Goal: Information Seeking & Learning: Learn about a topic

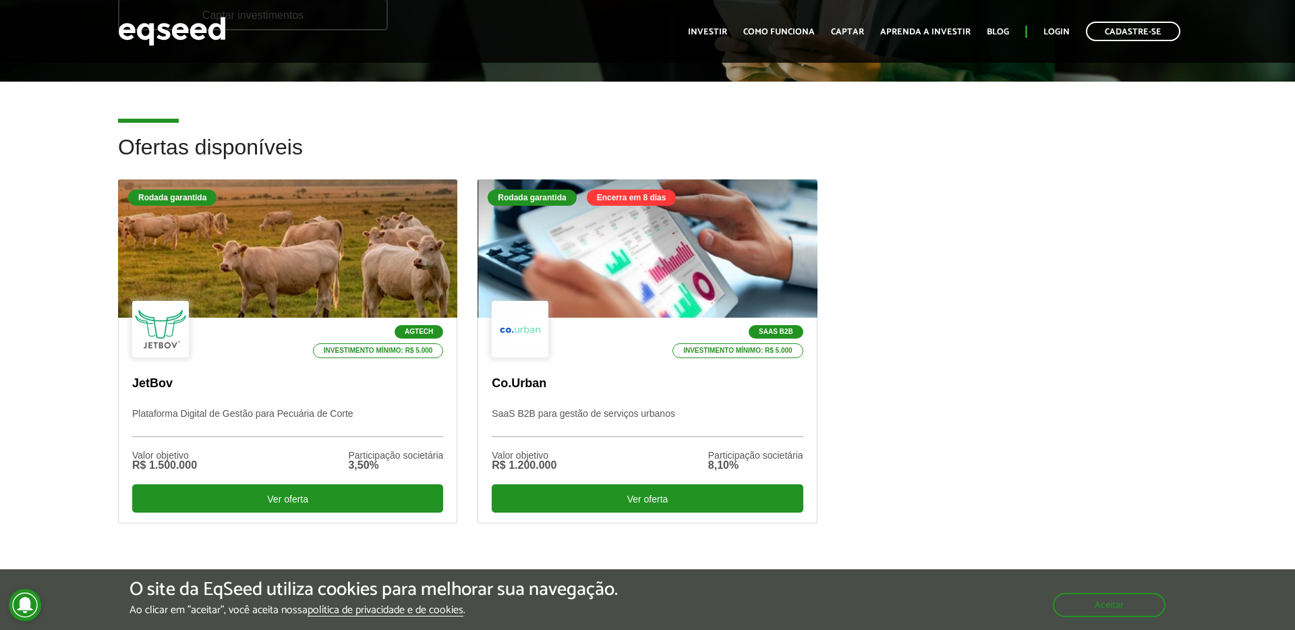
scroll to position [301, 0]
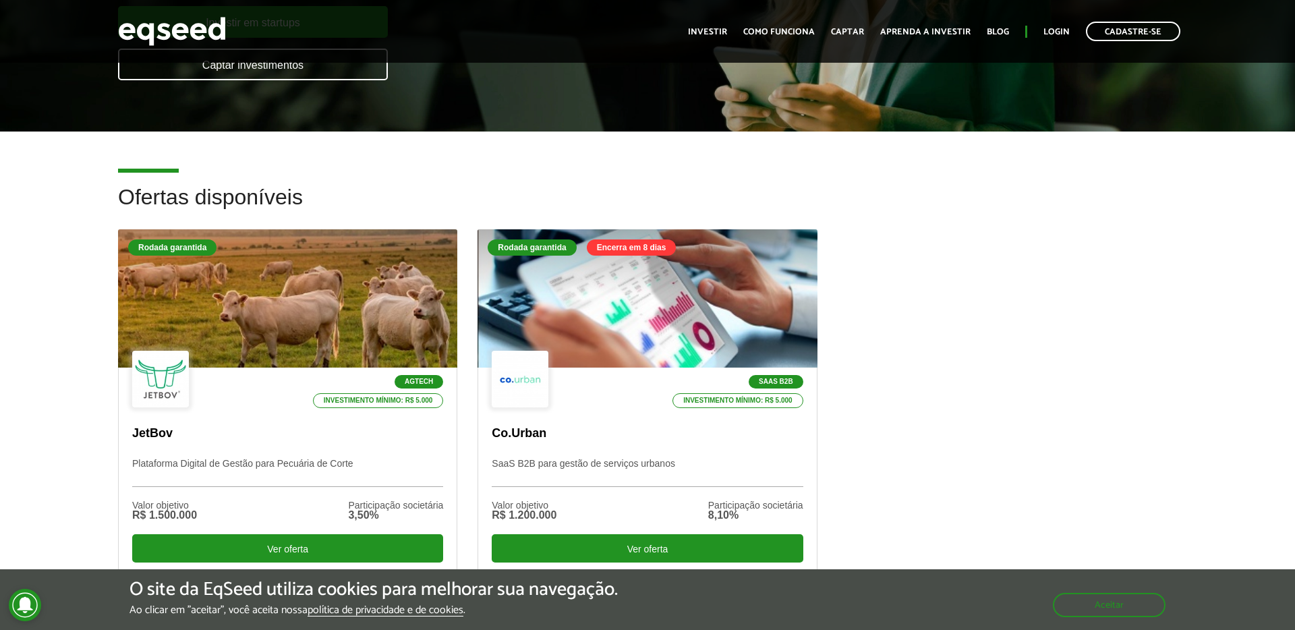
scroll to position [382, 0]
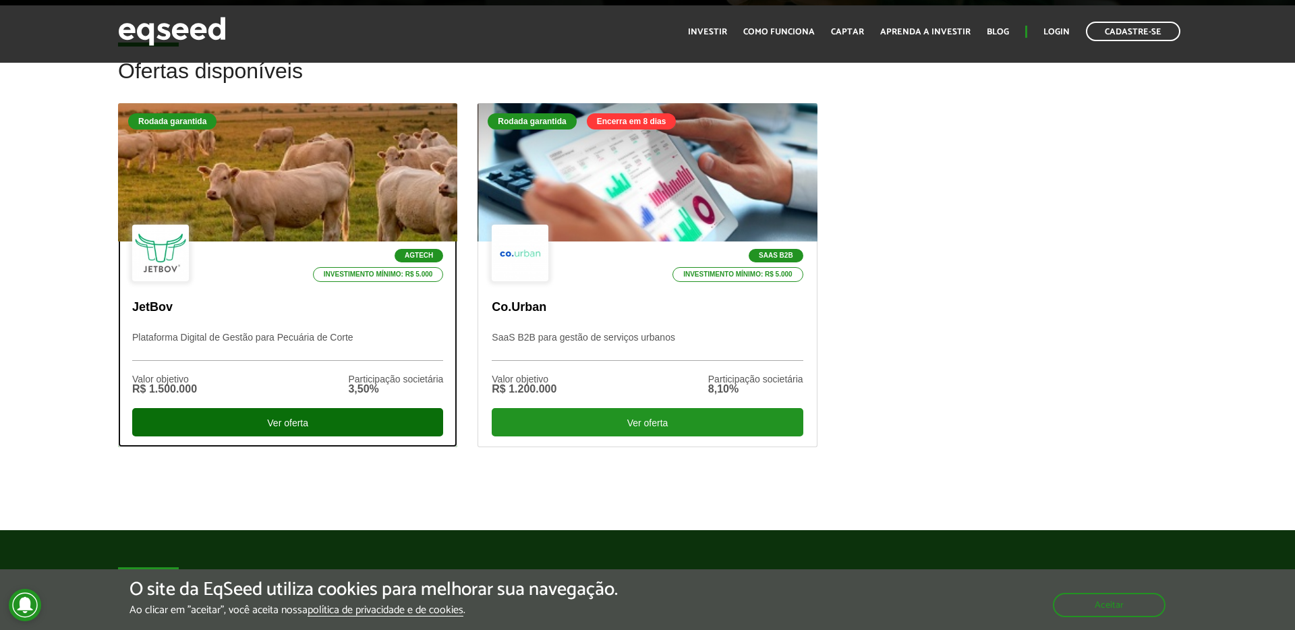
click at [310, 423] on div "Ver oferta" at bounding box center [287, 422] width 311 height 28
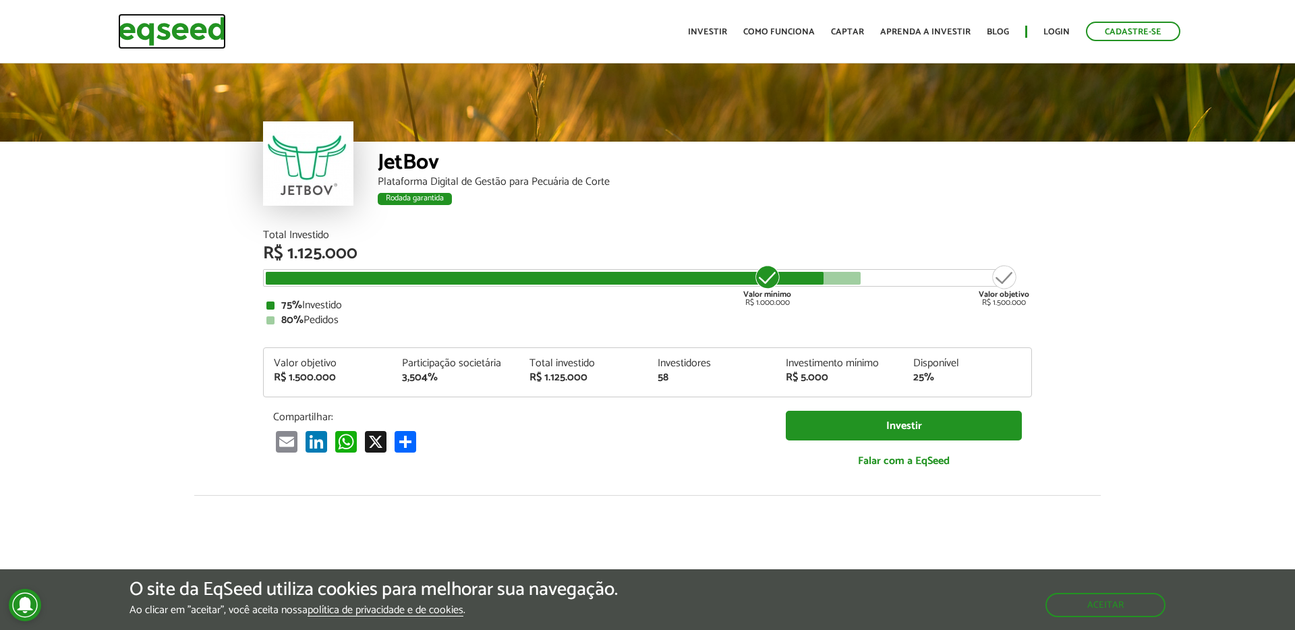
click at [204, 23] on img at bounding box center [172, 31] width 108 height 36
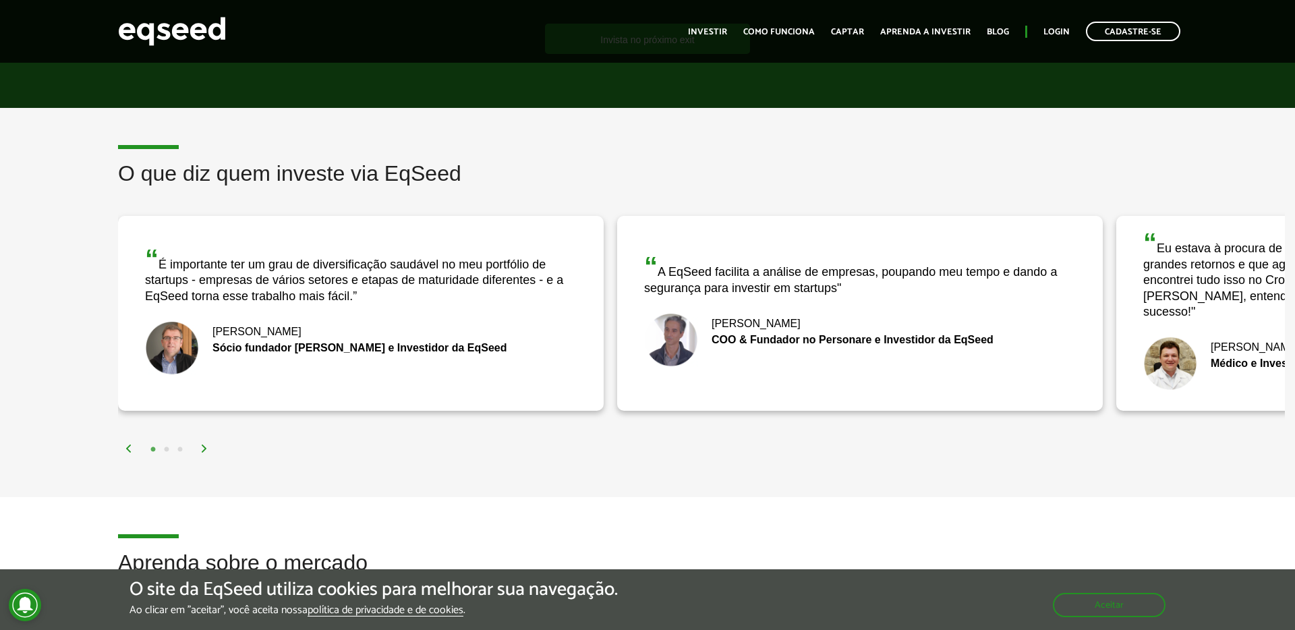
scroll to position [1981, 0]
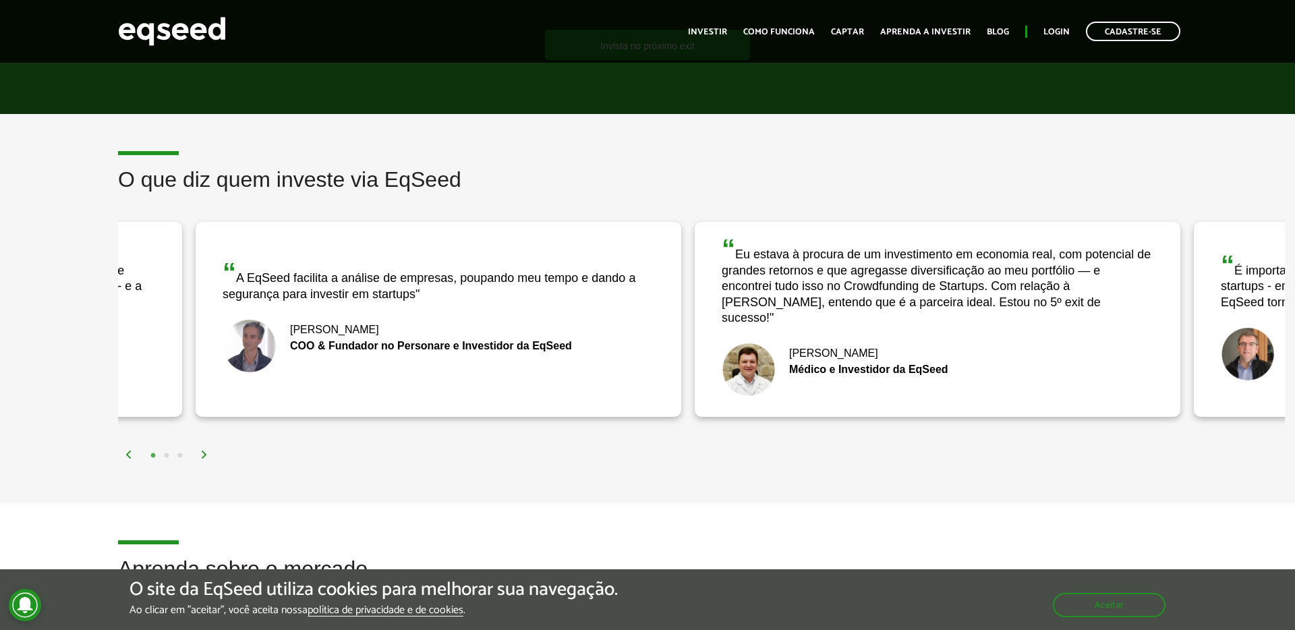
drag, startPoint x: 1078, startPoint y: 309, endPoint x: 627, endPoint y: 323, distance: 450.8
click at [643, 323] on div "“ A EqSeed facilita a análise de empresas, poupando meu tempo e dando a seguran…" at bounding box center [439, 319] width 486 height 195
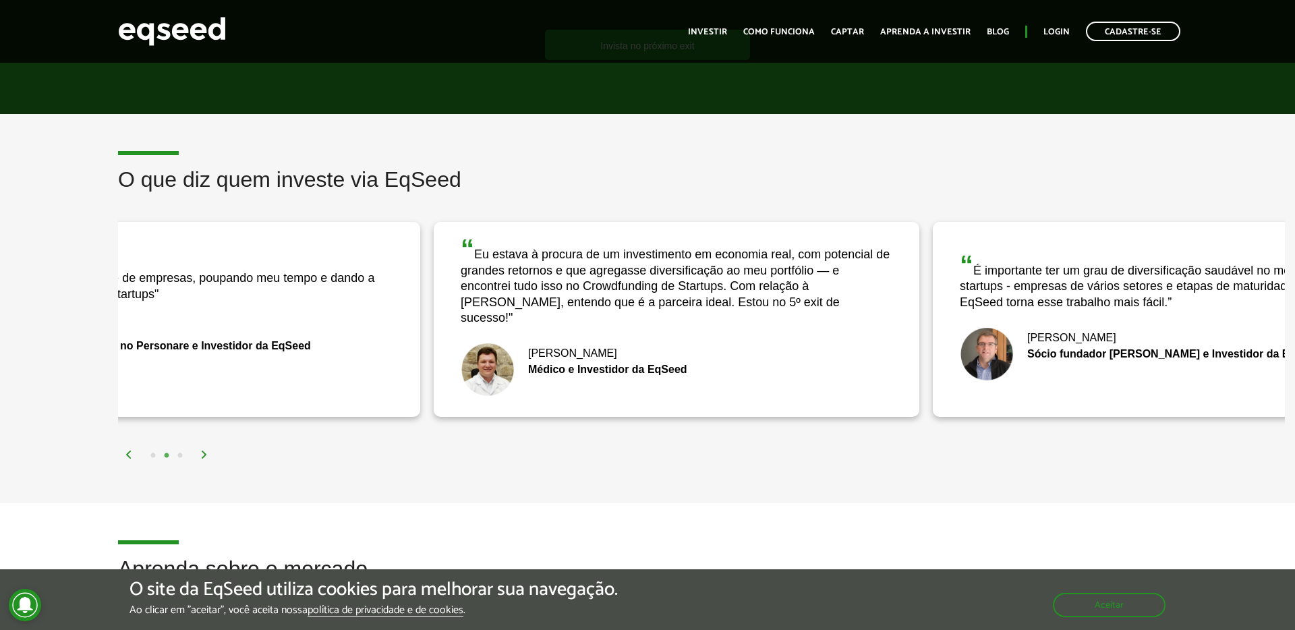
drag, startPoint x: 784, startPoint y: 330, endPoint x: 654, endPoint y: 331, distance: 130.2
click at [658, 331] on div "“ Eu estava à procura de um investimento em economia real, com potencial de gra…" at bounding box center [677, 319] width 486 height 195
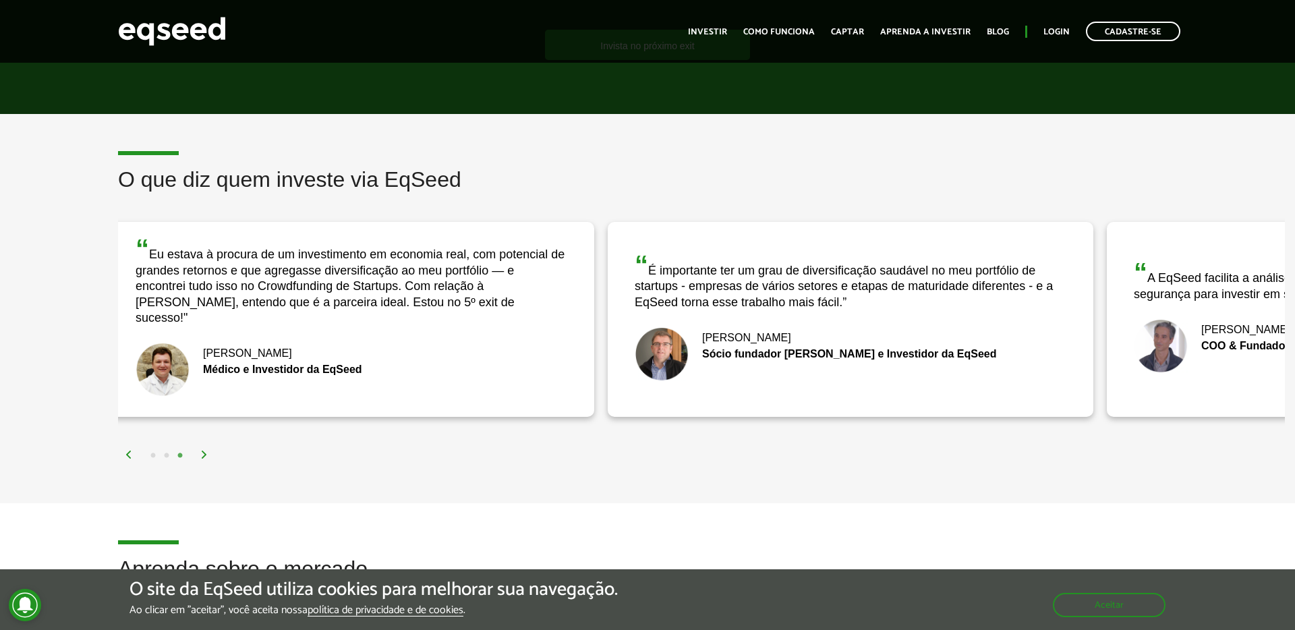
drag, startPoint x: 879, startPoint y: 328, endPoint x: 648, endPoint y: 325, distance: 231.4
click at [658, 333] on div "Nick Johnston" at bounding box center [851, 338] width 432 height 11
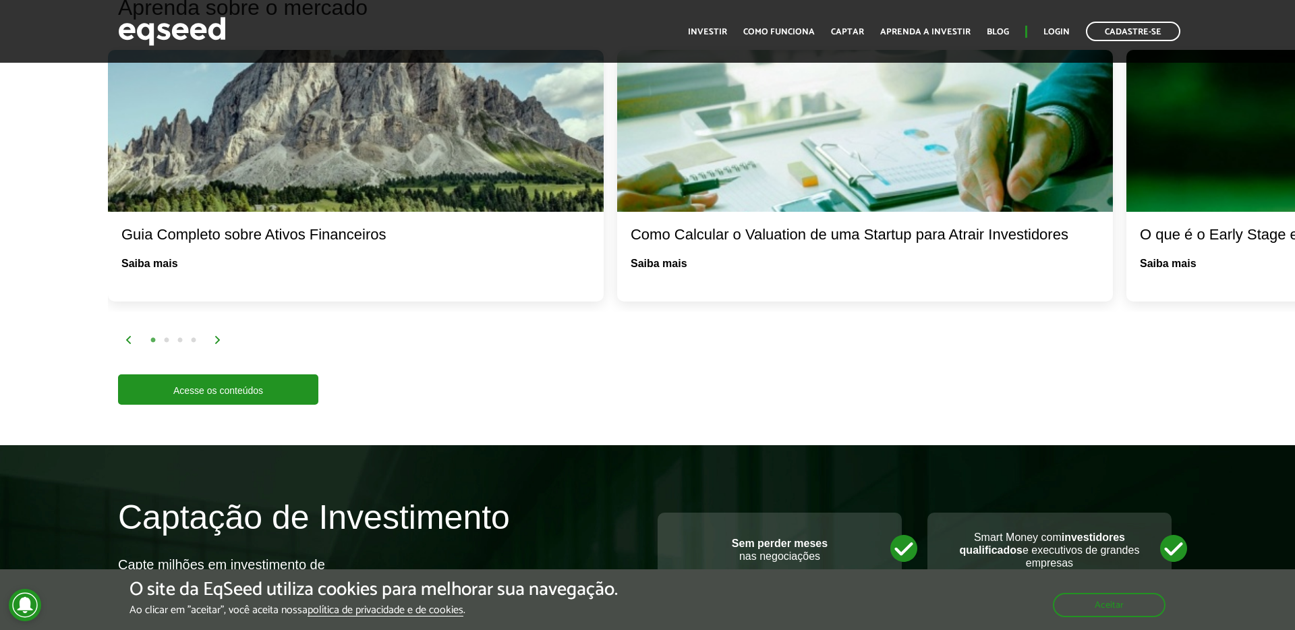
scroll to position [2558, 0]
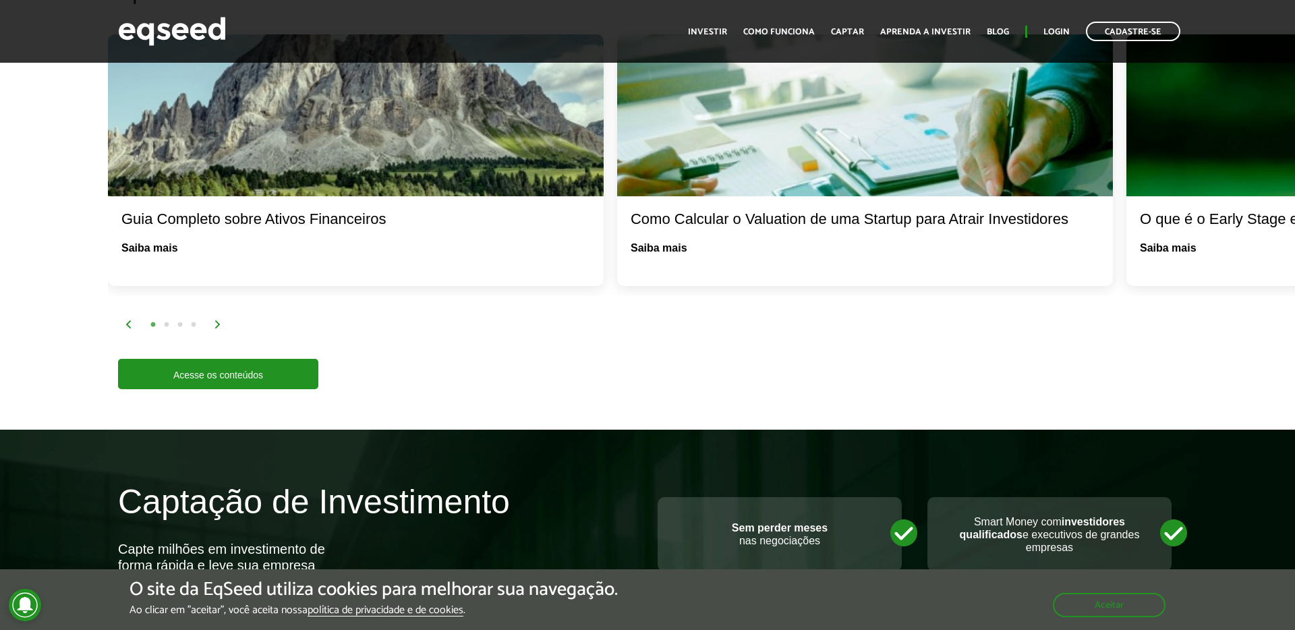
click at [221, 320] on img at bounding box center [218, 324] width 8 height 8
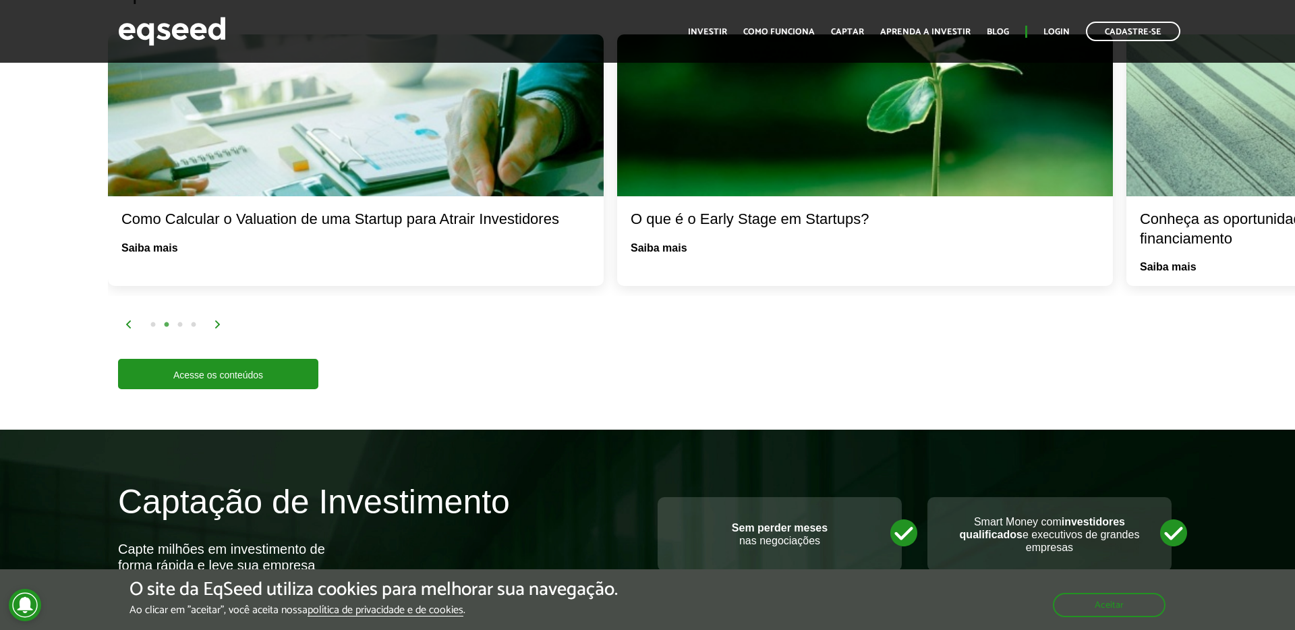
click at [221, 320] on img at bounding box center [218, 324] width 8 height 8
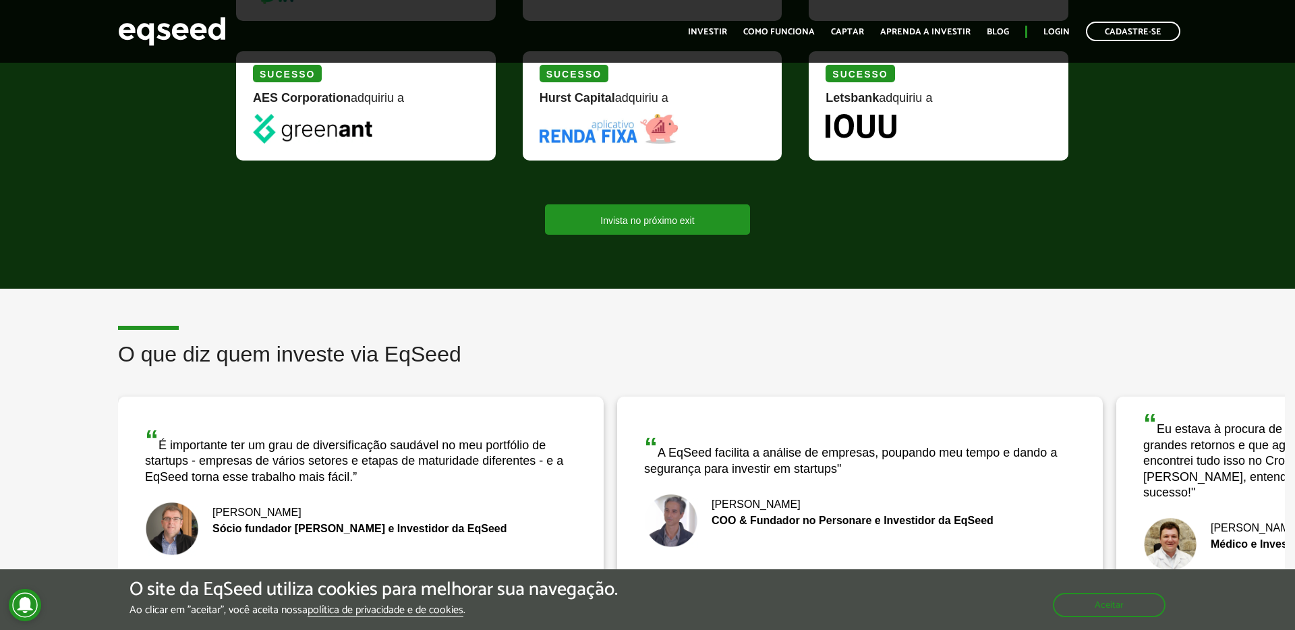
scroll to position [1944, 0]
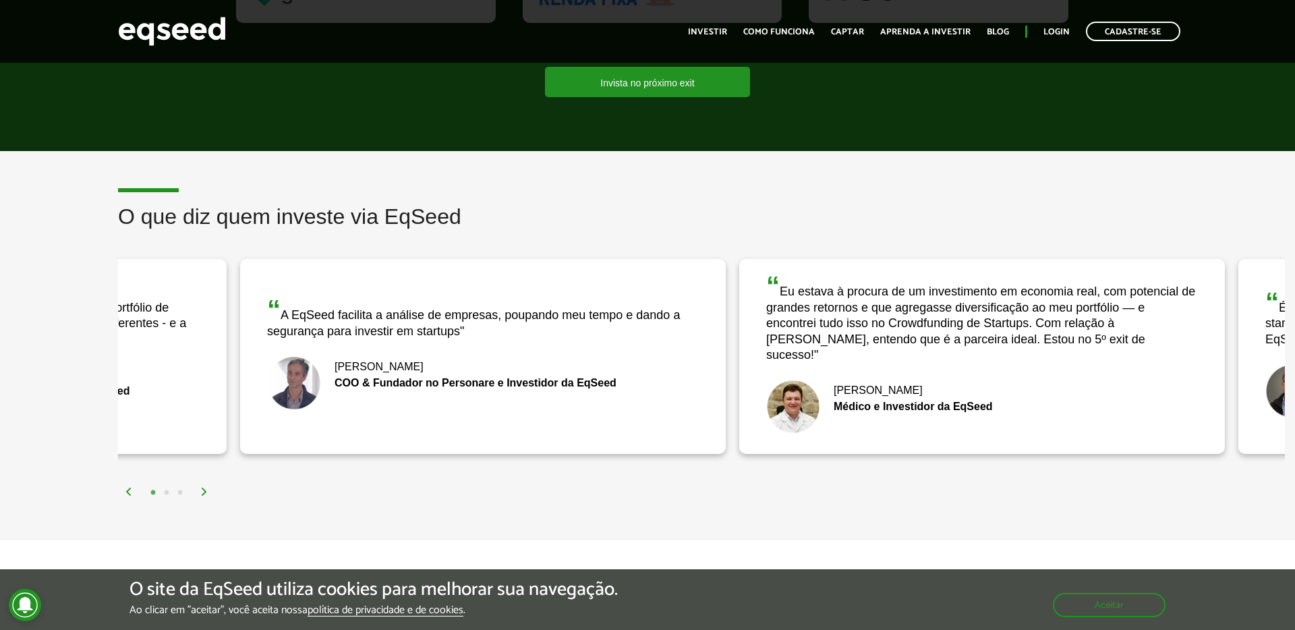
drag, startPoint x: 583, startPoint y: 320, endPoint x: 531, endPoint y: 321, distance: 51.9
click at [531, 321] on div "“ A EqSeed facilita a análise de empresas, poupando meu tempo e dando a seguran…" at bounding box center [483, 317] width 432 height 43
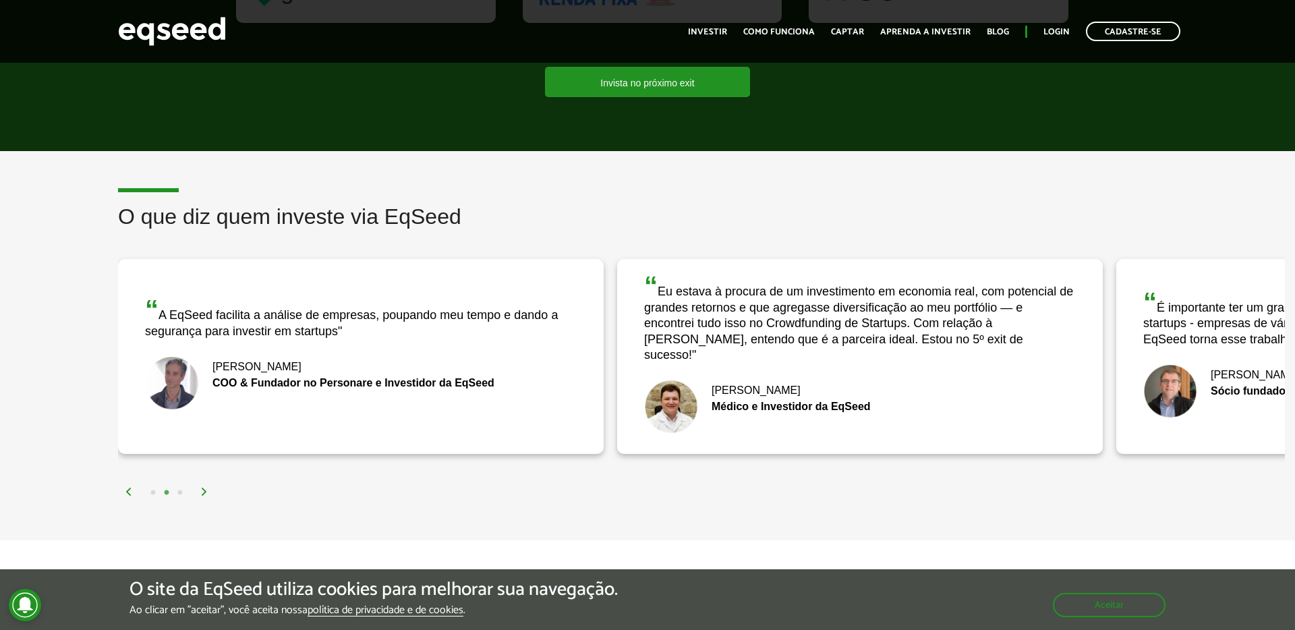
drag, startPoint x: 853, startPoint y: 332, endPoint x: 525, endPoint y: 312, distance: 328.4
click at [644, 314] on div "“ Eu estava à procura de um investimento em economia real, com potencial de gra…" at bounding box center [860, 317] width 432 height 90
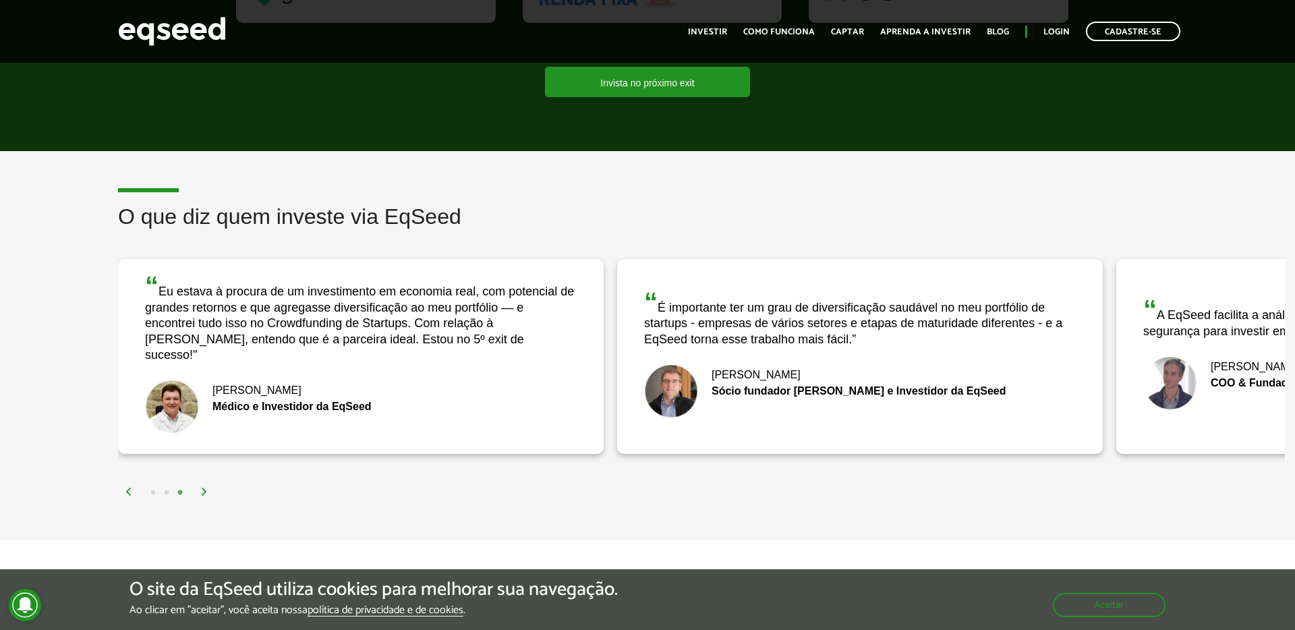
drag, startPoint x: 492, startPoint y: 312, endPoint x: 461, endPoint y: 314, distance: 30.4
click at [644, 313] on div "“ É importante ter um grau de diversificação saudável no meu portfólio de start…" at bounding box center [860, 318] width 432 height 59
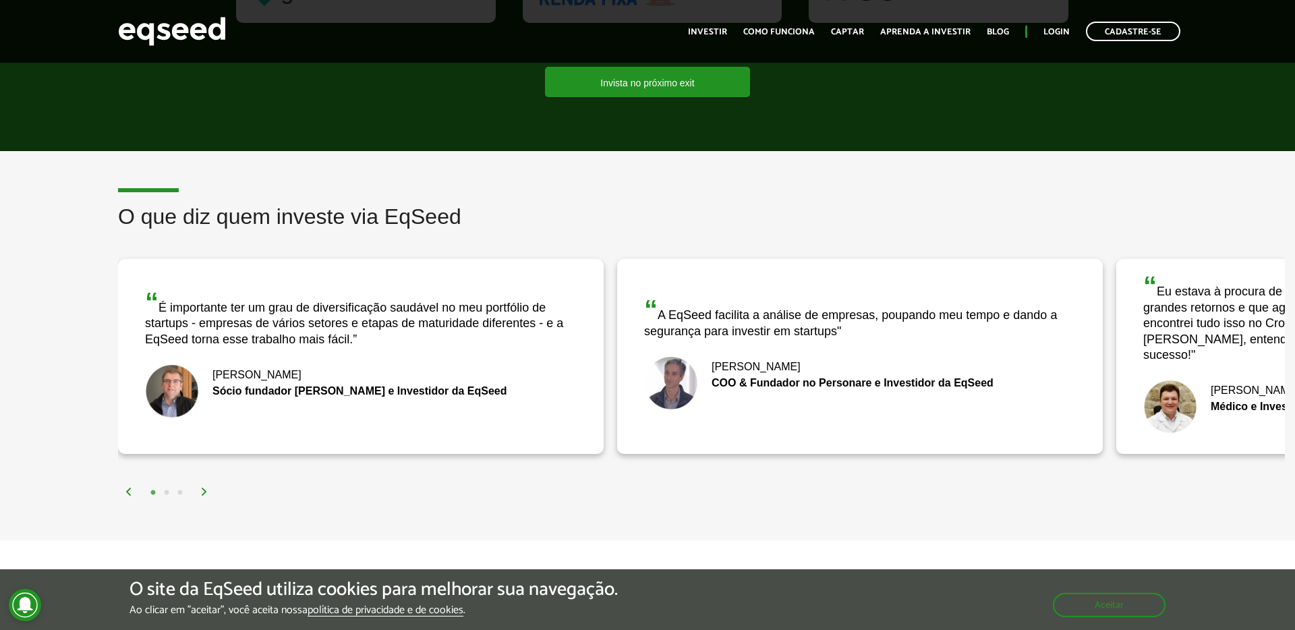
drag, startPoint x: 507, startPoint y: 336, endPoint x: 216, endPoint y: 339, distance: 290.7
click at [617, 338] on div "“ A EqSeed facilita a análise de empresas, poupando meu tempo e dando a seguran…" at bounding box center [860, 356] width 486 height 195
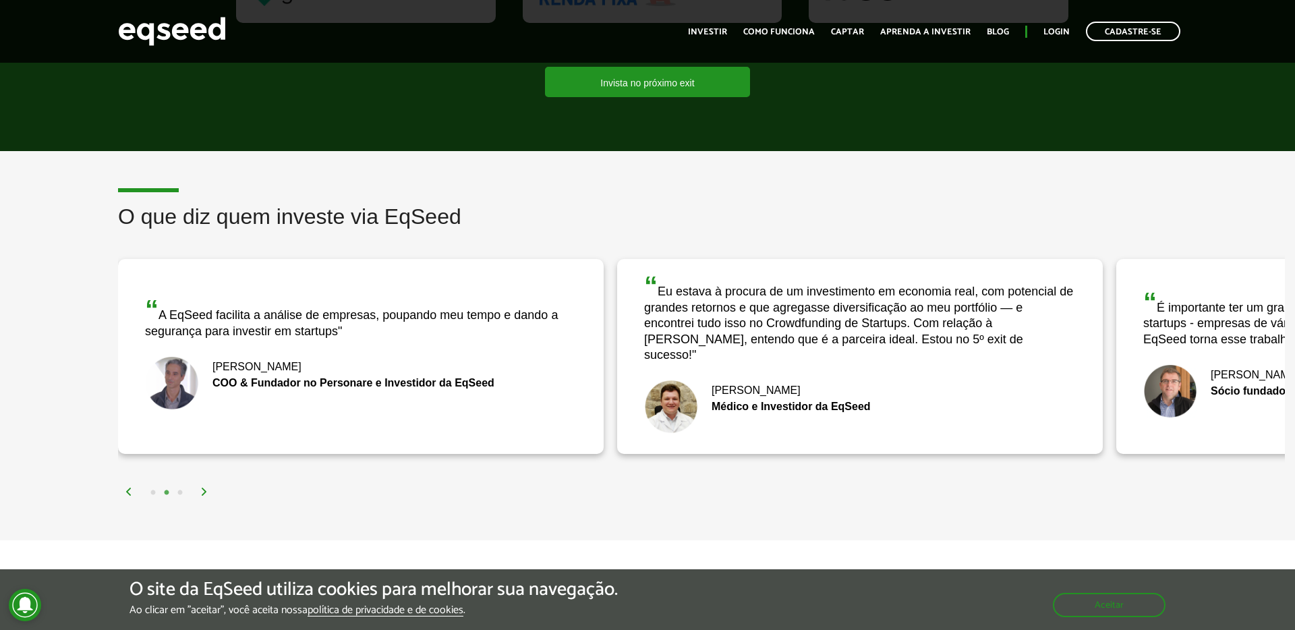
drag, startPoint x: 639, startPoint y: 333, endPoint x: 519, endPoint y: 335, distance: 120.1
click at [530, 336] on div "“ A EqSeed facilita a análise de empresas, poupando meu tempo e dando a seguran…" at bounding box center [617, 356] width 3993 height 215
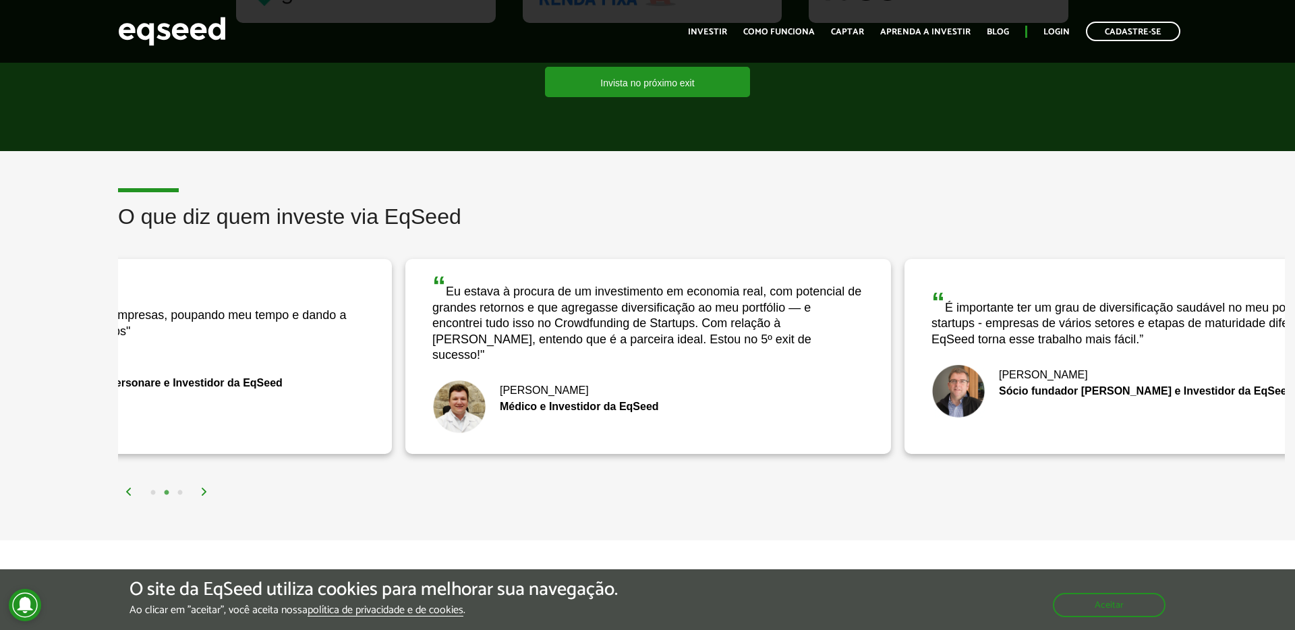
drag, startPoint x: 571, startPoint y: 323, endPoint x: 502, endPoint y: 324, distance: 68.1
click at [526, 324] on div "“ Eu estava à procura de um investimento em economia real, com potencial de gra…" at bounding box center [648, 317] width 432 height 90
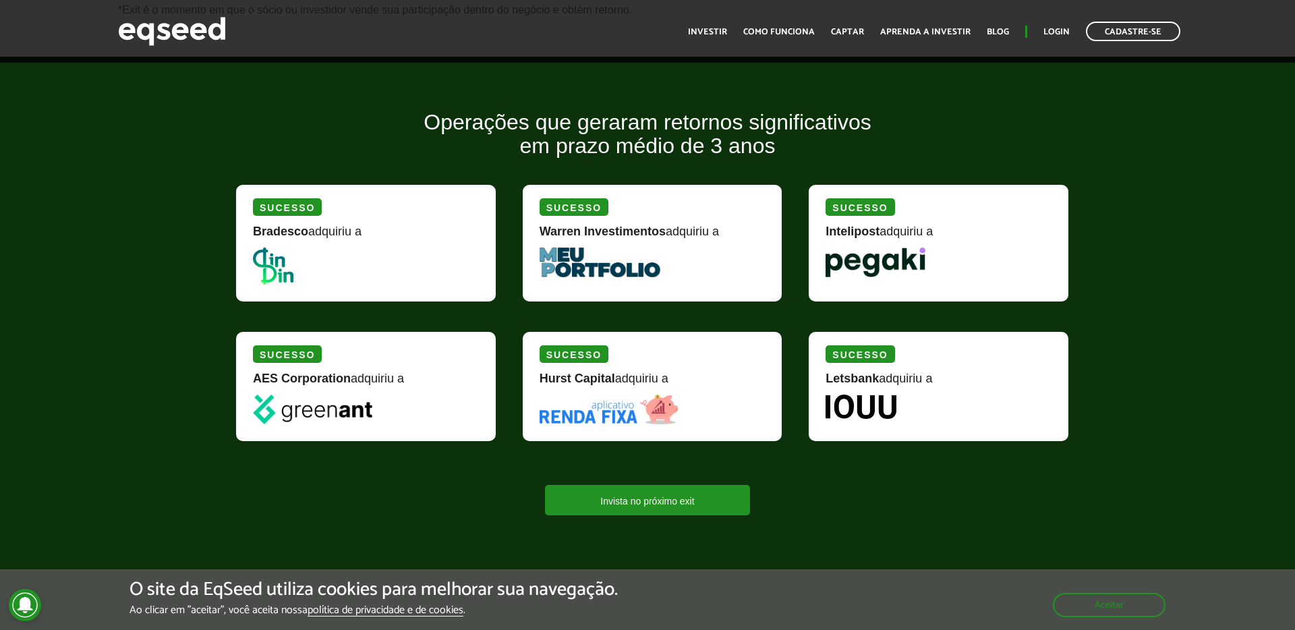
scroll to position [1506, 0]
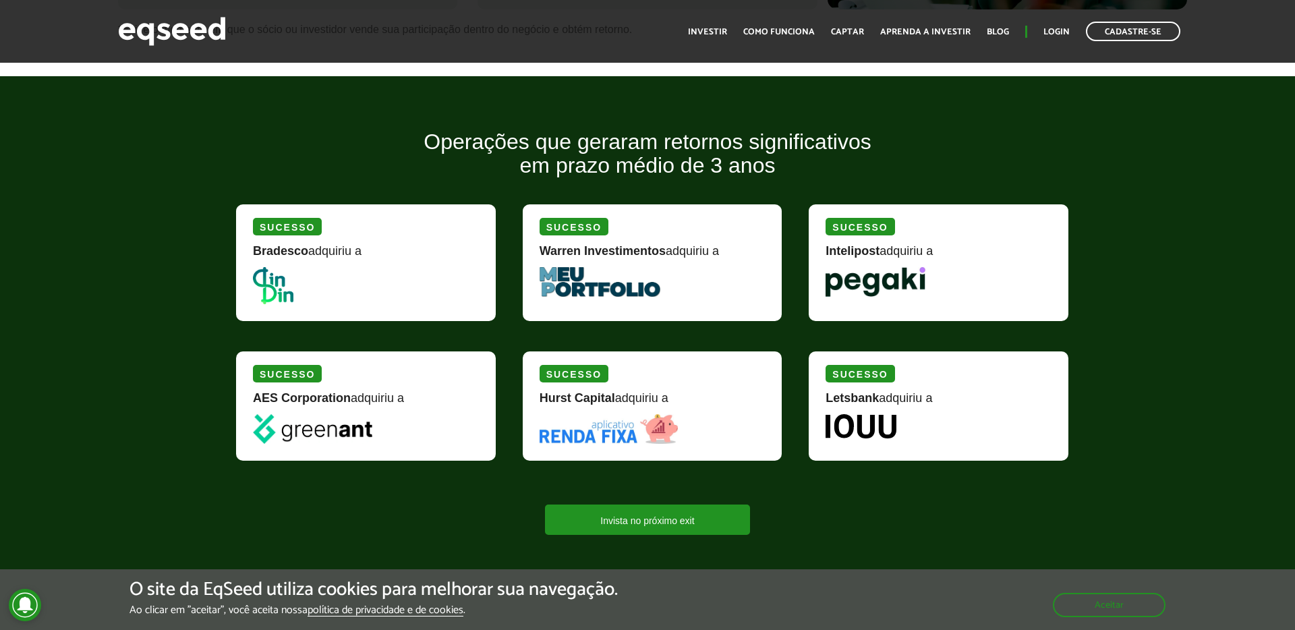
drag, startPoint x: 293, startPoint y: 262, endPoint x: 299, endPoint y: 261, distance: 6.9
click at [293, 262] on div "Bradesco adquiriu a" at bounding box center [366, 256] width 226 height 22
drag, startPoint x: 309, startPoint y: 252, endPoint x: 310, endPoint y: 239, distance: 12.2
click at [309, 251] on div "Bradesco adquiriu a" at bounding box center [366, 256] width 226 height 22
click at [304, 227] on div "Sucesso" at bounding box center [287, 227] width 69 height 18
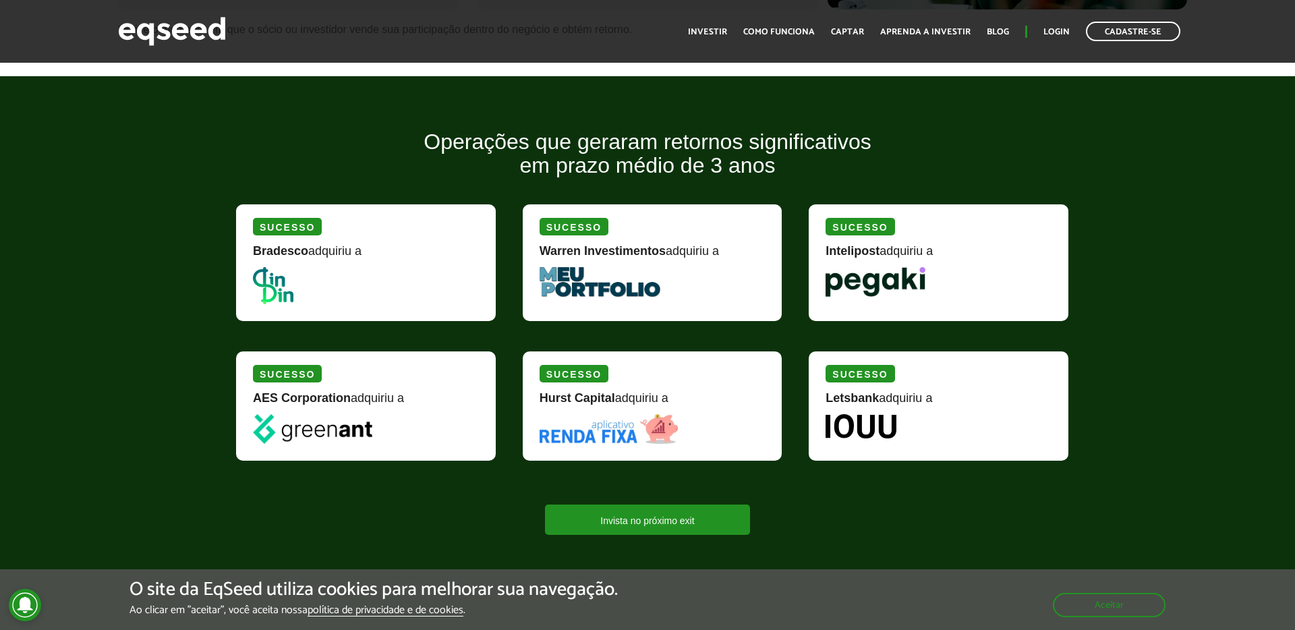
drag, startPoint x: 594, startPoint y: 229, endPoint x: 637, endPoint y: 262, distance: 54.9
click at [598, 232] on div "Sucesso" at bounding box center [574, 227] width 69 height 18
click at [640, 264] on div "Warren Investimentos adquiriu a" at bounding box center [653, 256] width 226 height 22
click at [858, 276] on img at bounding box center [875, 282] width 99 height 30
click at [859, 233] on div "Sucesso" at bounding box center [860, 227] width 69 height 18
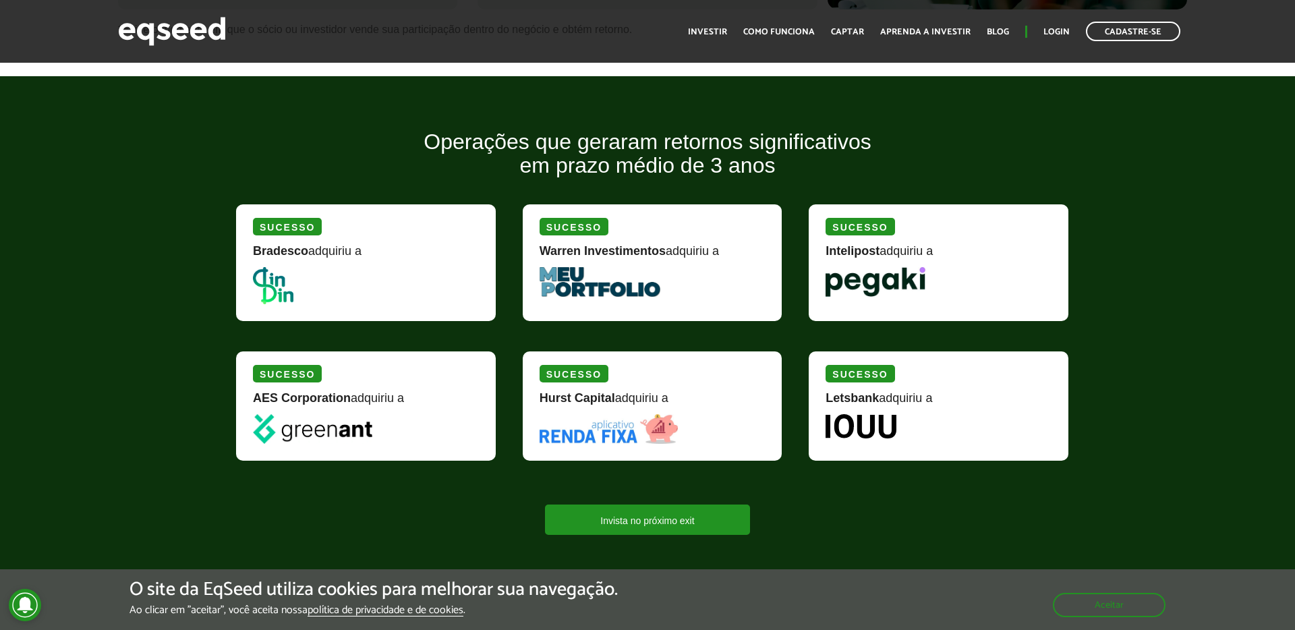
click at [310, 435] on img at bounding box center [312, 429] width 119 height 30
drag, startPoint x: 318, startPoint y: 402, endPoint x: 540, endPoint y: 397, distance: 221.9
click at [321, 401] on strong "AES Corporation" at bounding box center [302, 397] width 98 height 13
click at [614, 401] on strong "Hurst Capital" at bounding box center [578, 397] width 76 height 13
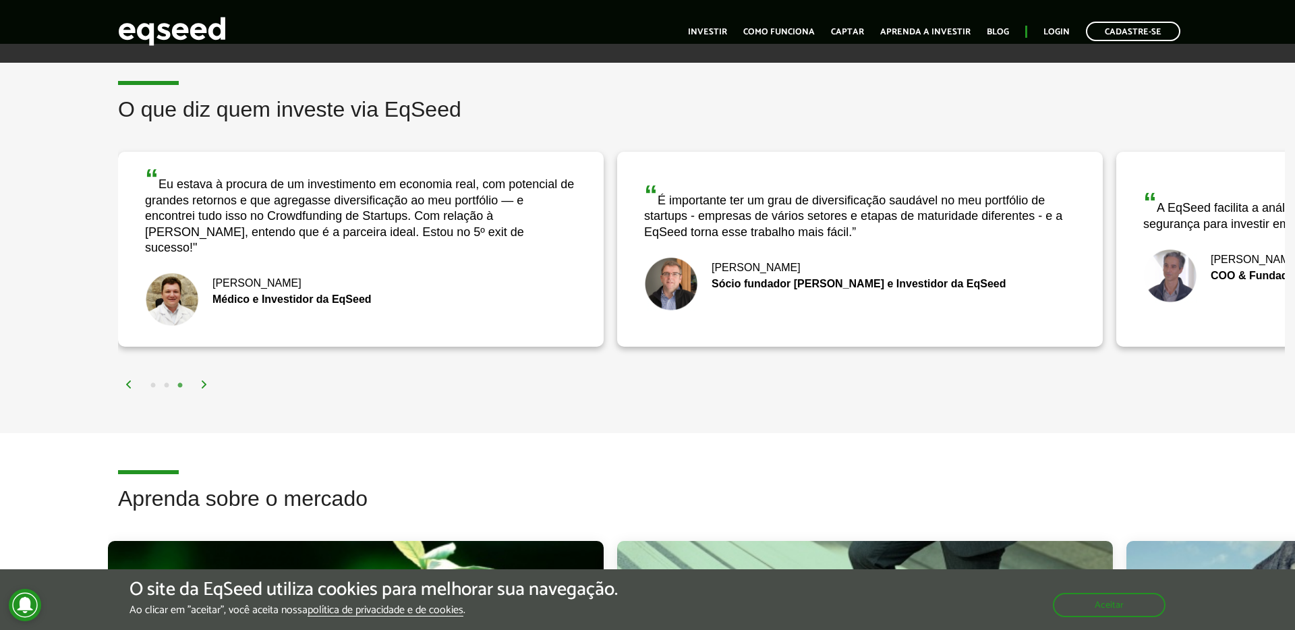
scroll to position [2047, 0]
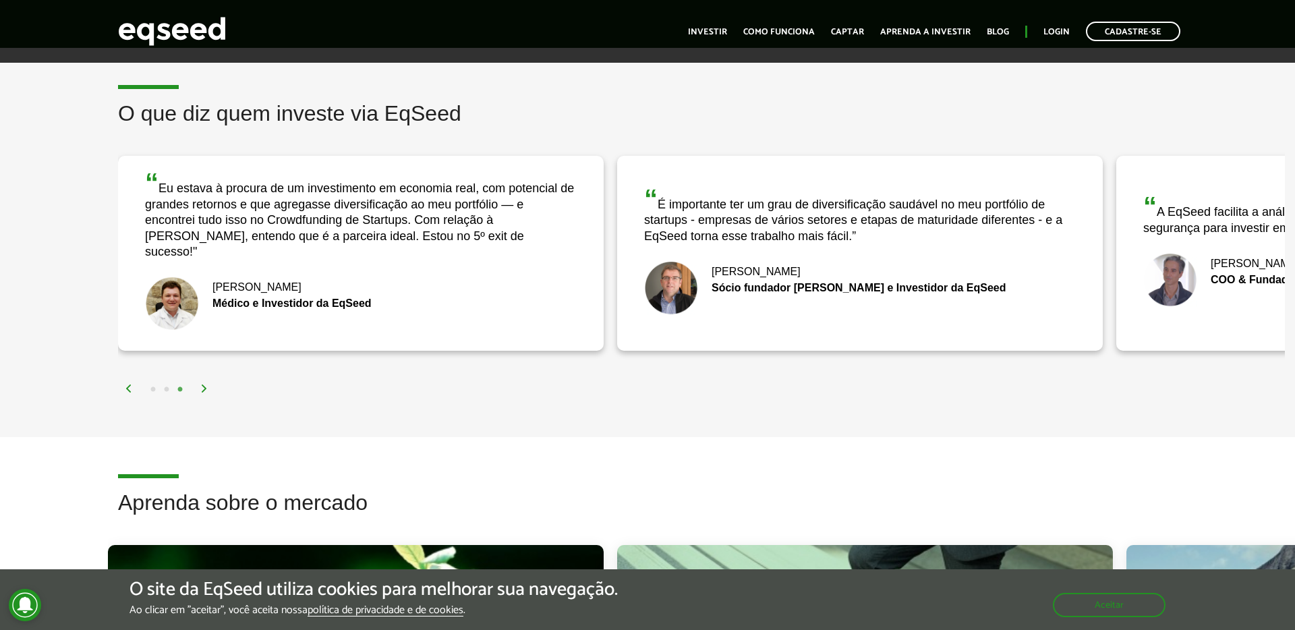
click at [214, 381] on div "1 2 3" at bounding box center [705, 389] width 1160 height 16
click at [199, 381] on div "1 2 3" at bounding box center [705, 389] width 1160 height 16
click at [202, 384] on img at bounding box center [204, 388] width 8 height 8
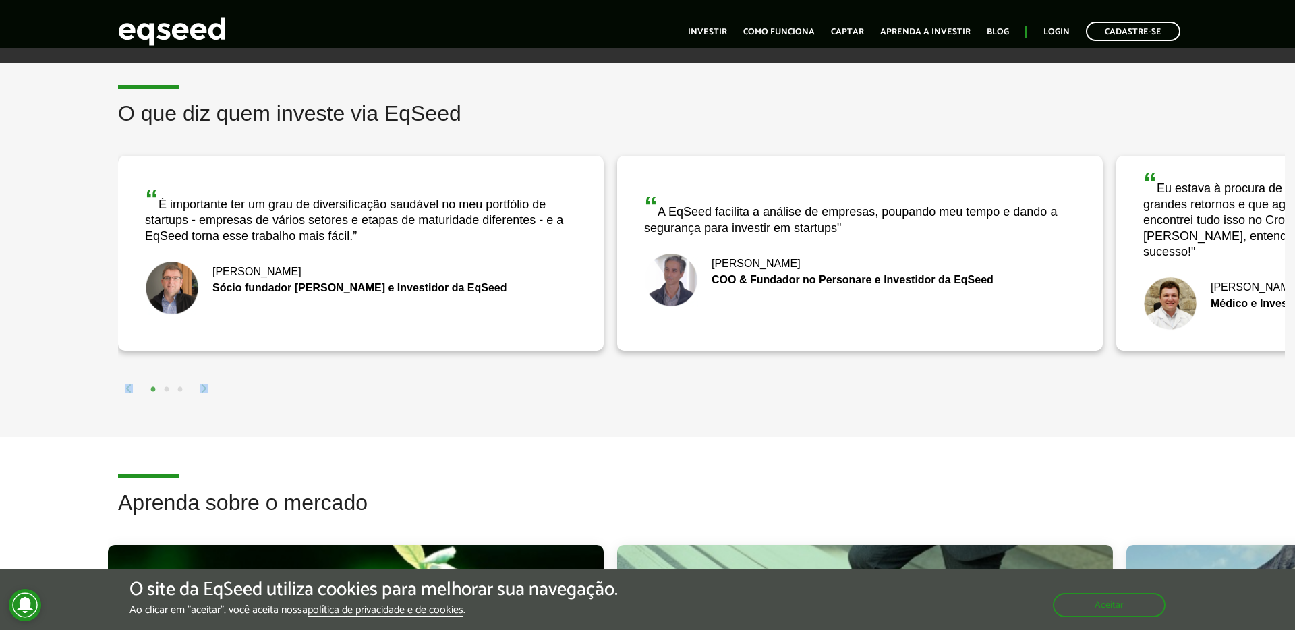
click at [202, 384] on img at bounding box center [204, 388] width 8 height 8
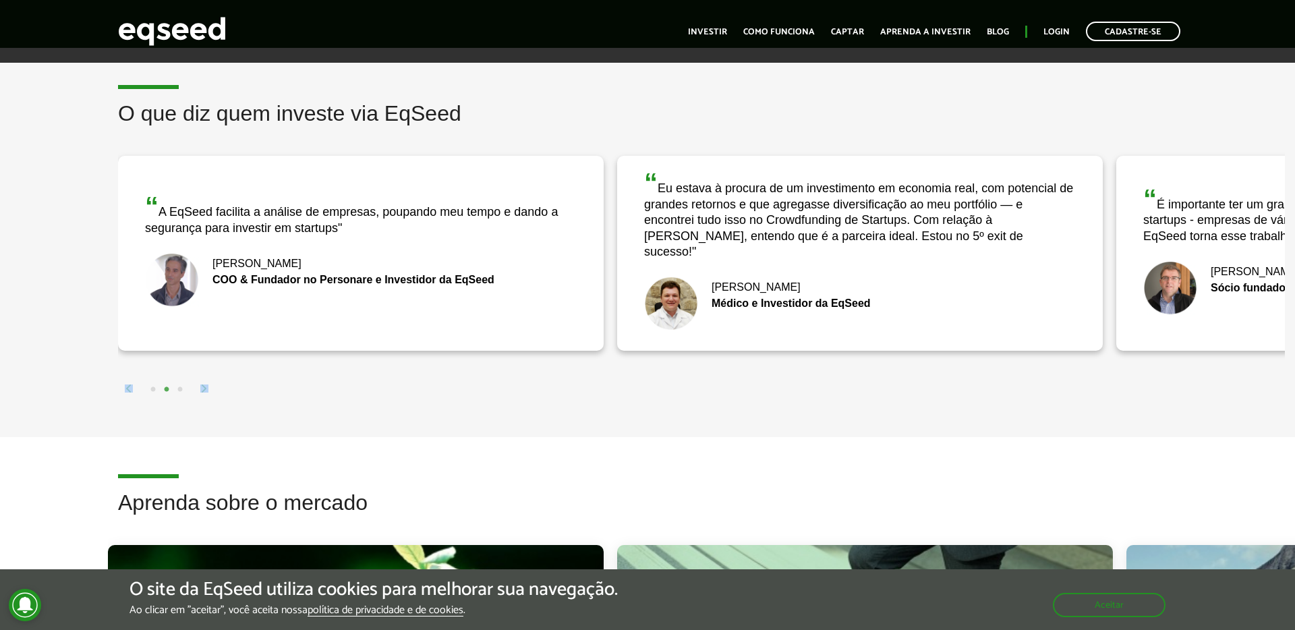
click at [202, 384] on img at bounding box center [204, 388] width 8 height 8
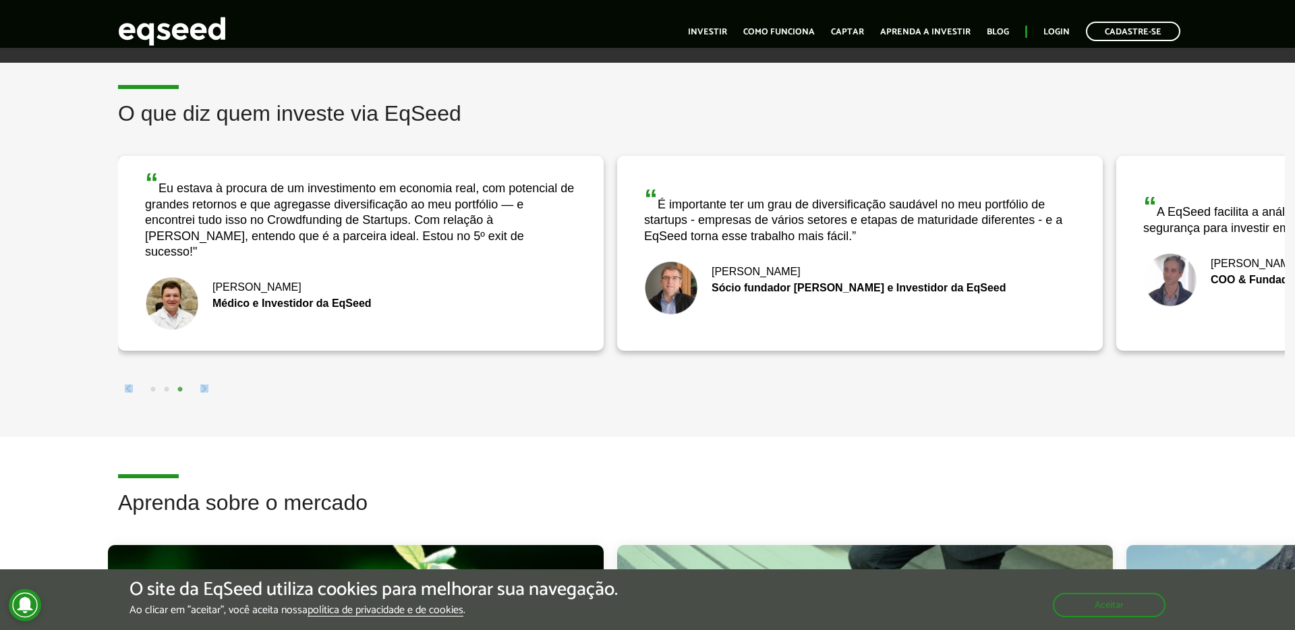
click at [810, 381] on div "1 2 3" at bounding box center [705, 389] width 1160 height 16
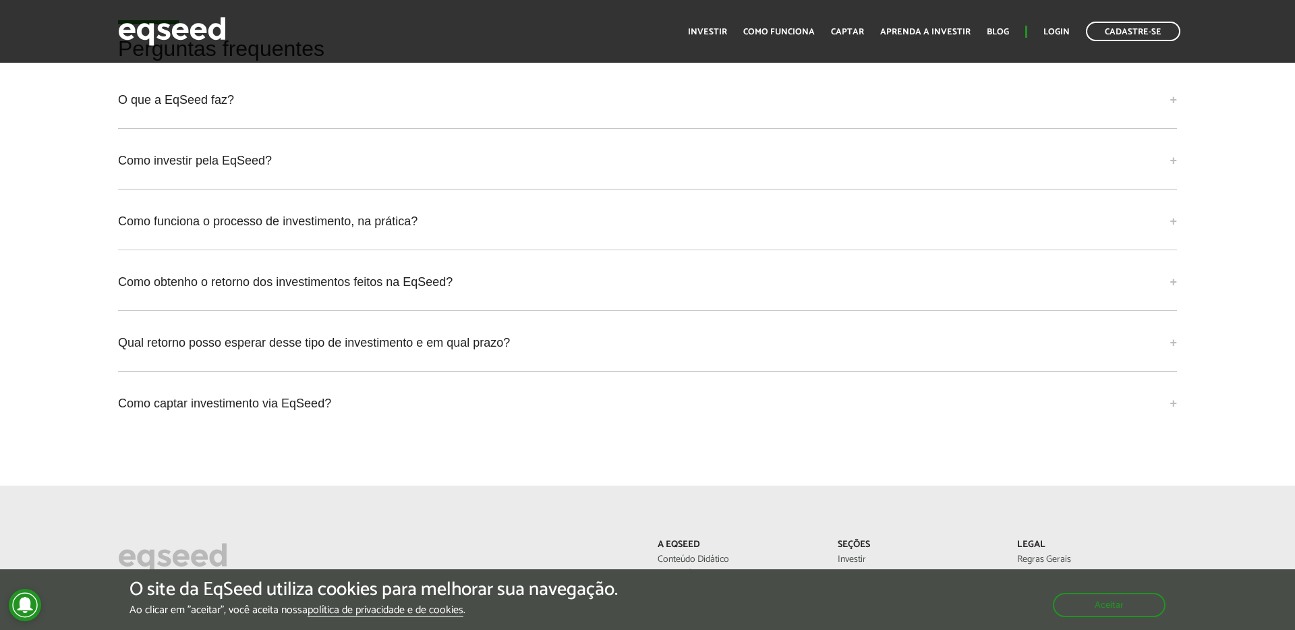
scroll to position [3232, 0]
